Goal: Transaction & Acquisition: Purchase product/service

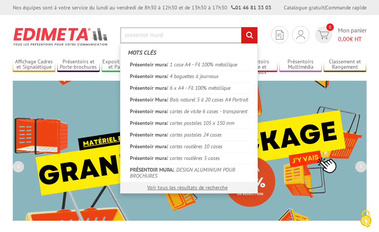
type input "presentoir mural"
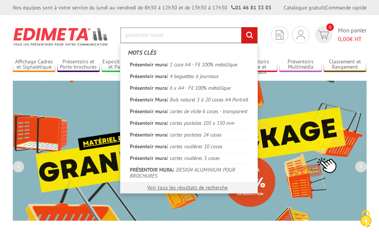
click at [242, 27] on input "rechercher" at bounding box center [250, 35] width 16 height 16
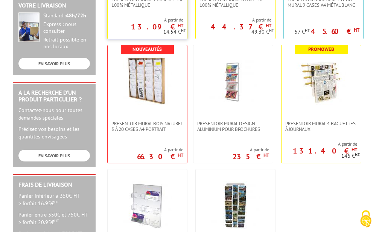
scroll to position [246, 0]
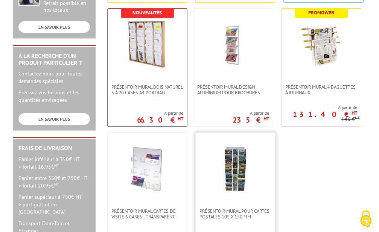
click at [233, 164] on img at bounding box center [235, 168] width 49 height 49
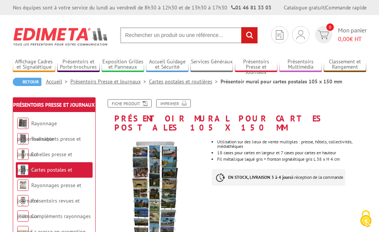
click at [231, 113] on div "Fiche produit Imprimer" at bounding box center [235, 106] width 275 height 15
click at [263, 169] on p "EN STOCK, LIVRAISON 3 à 4 jours à réception de la commande" at bounding box center [278, 177] width 133 height 17
click at [263, 174] on strong "EN STOCK, LIVRAISON 3 à 4 jours" at bounding box center [259, 177] width 63 height 6
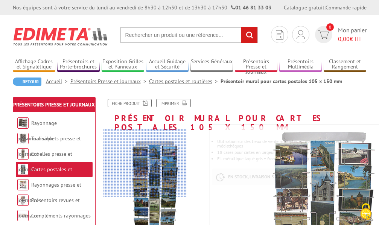
click at [133, 164] on div at bounding box center [145, 163] width 85 height 67
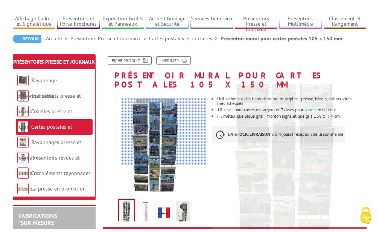
scroll to position [41, 0]
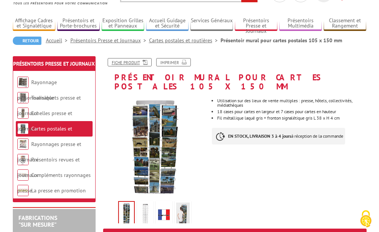
click at [136, 61] on link "Fiche produit" at bounding box center [130, 62] width 44 height 8
